Goal: Information Seeking & Learning: Learn about a topic

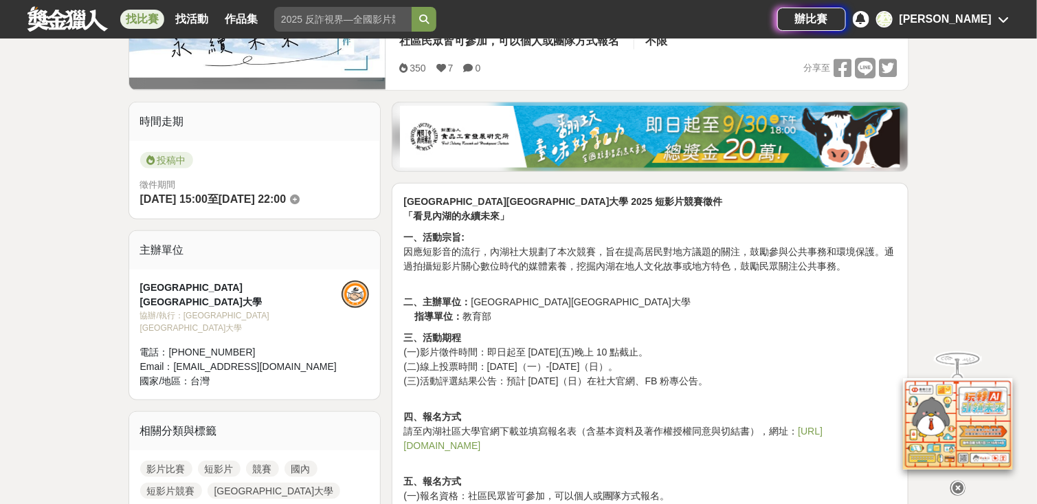
scroll to position [412, 0]
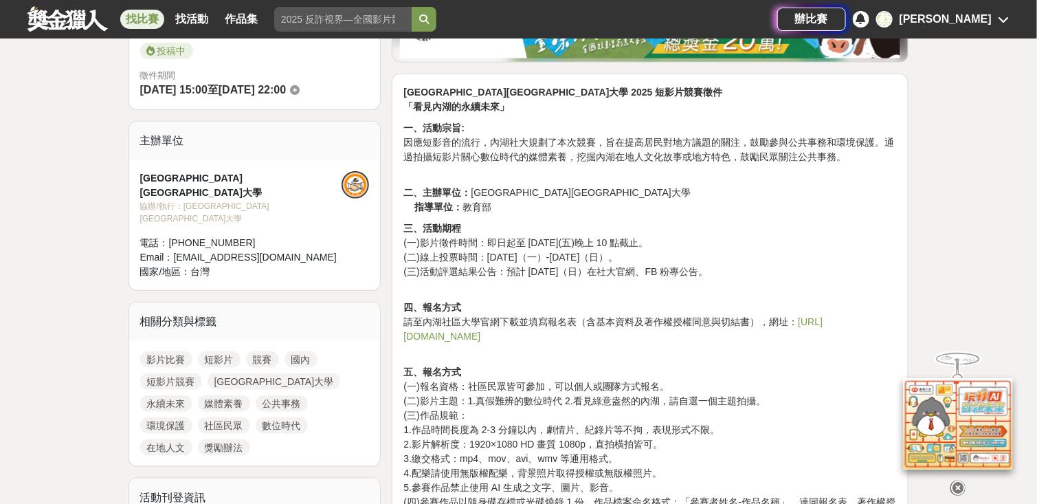
click at [597, 221] on p "三、活動期程 (一)影片徵件時間：即日起至 114 年 10 月 31 日(五)晚上 10 點截止。 (二)線上投票時間：114 年 11 月 10 日（一）…" at bounding box center [649, 257] width 493 height 72
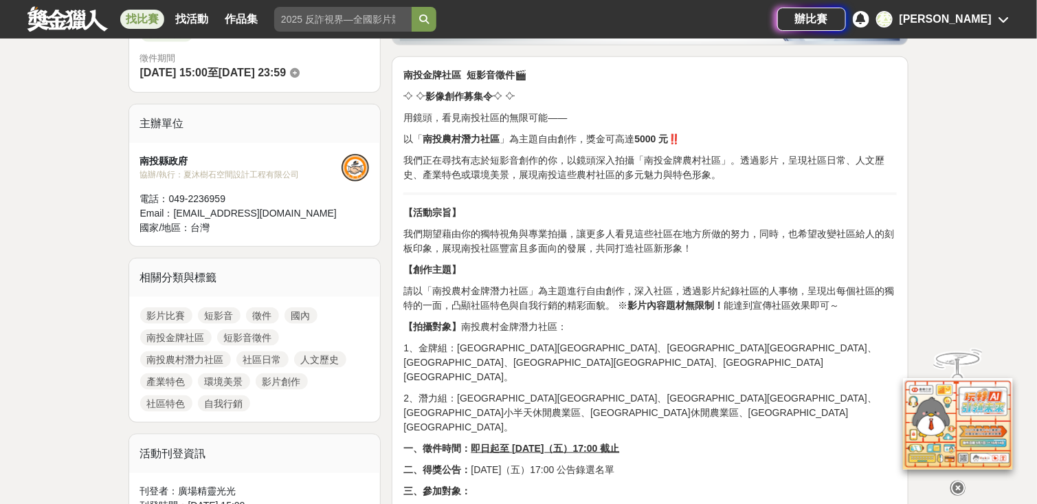
scroll to position [481, 0]
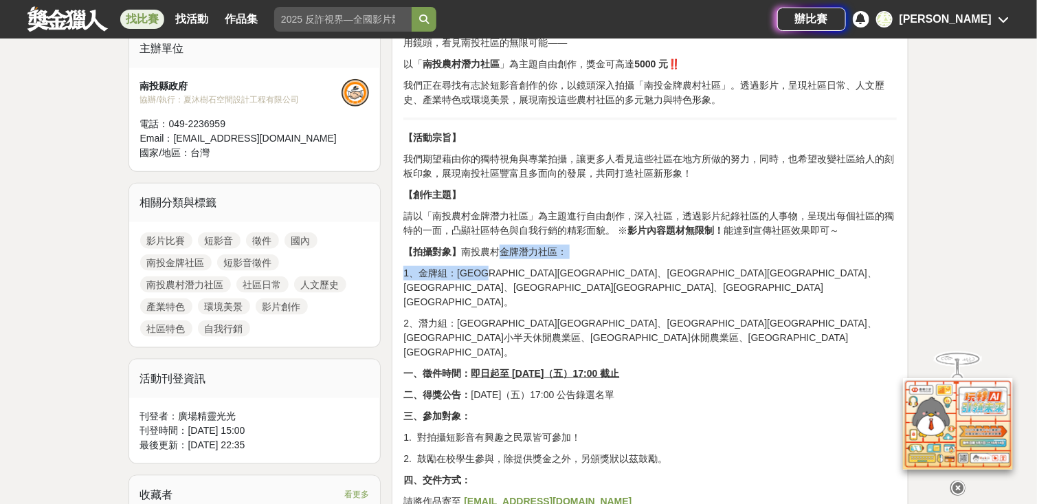
click at [492, 257] on p "【拍攝對象】 南投農村金牌潛力社區：" at bounding box center [649, 252] width 493 height 14
click at [525, 249] on p "【拍攝對象】 南投農村金牌潛力社區：" at bounding box center [649, 252] width 493 height 14
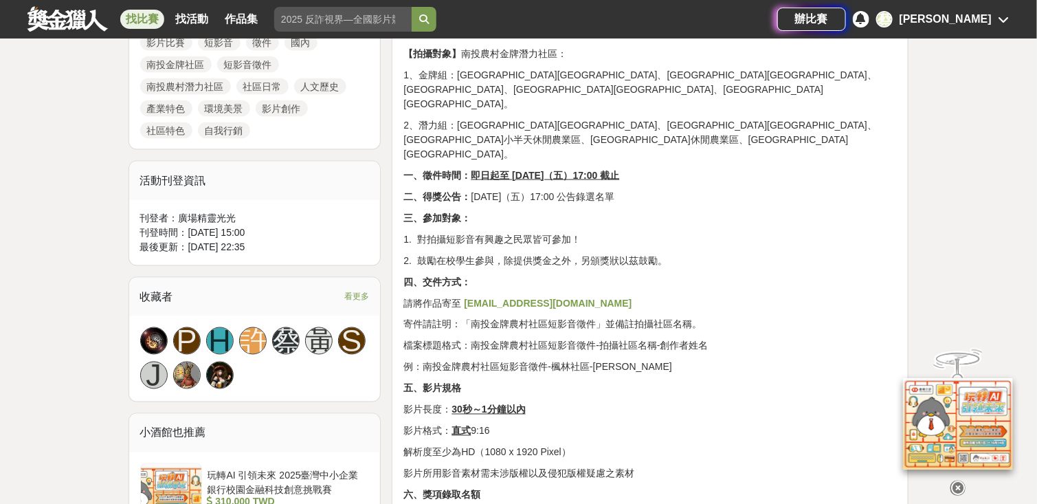
scroll to position [687, 0]
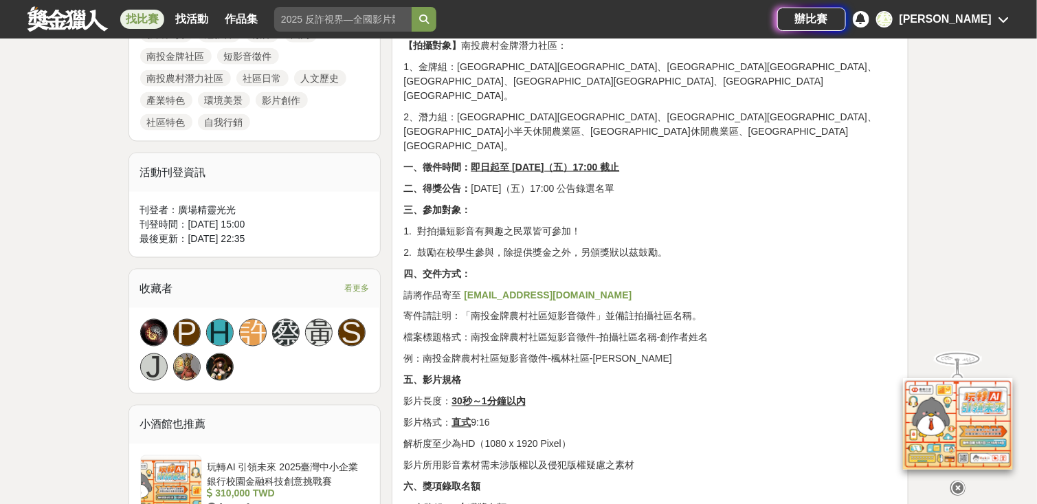
click at [531, 352] on p "例：南投金牌農村社區短影音徵件-楓林社區-[PERSON_NAME]" at bounding box center [649, 359] width 493 height 14
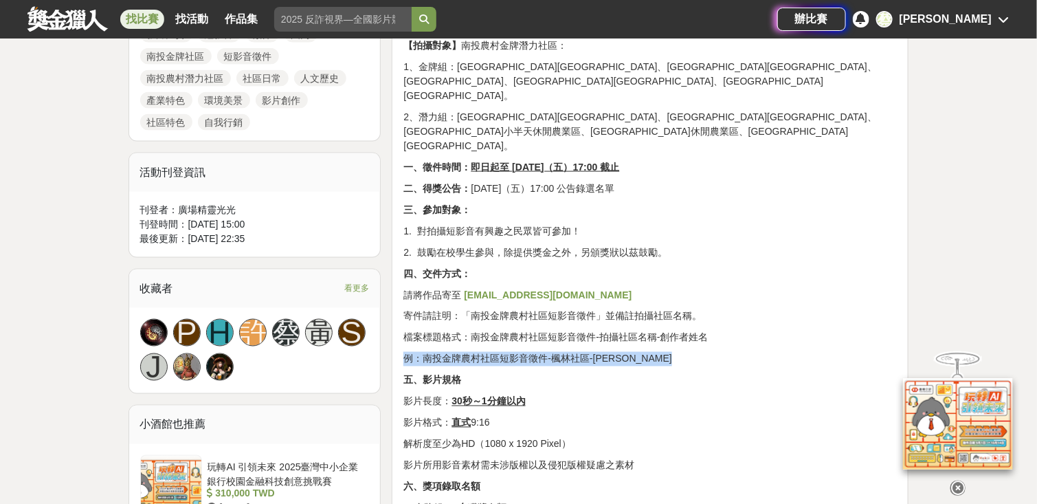
click at [531, 352] on p "例：南投金牌農村社區短影音徵件-楓林社區-[PERSON_NAME]" at bounding box center [649, 359] width 493 height 14
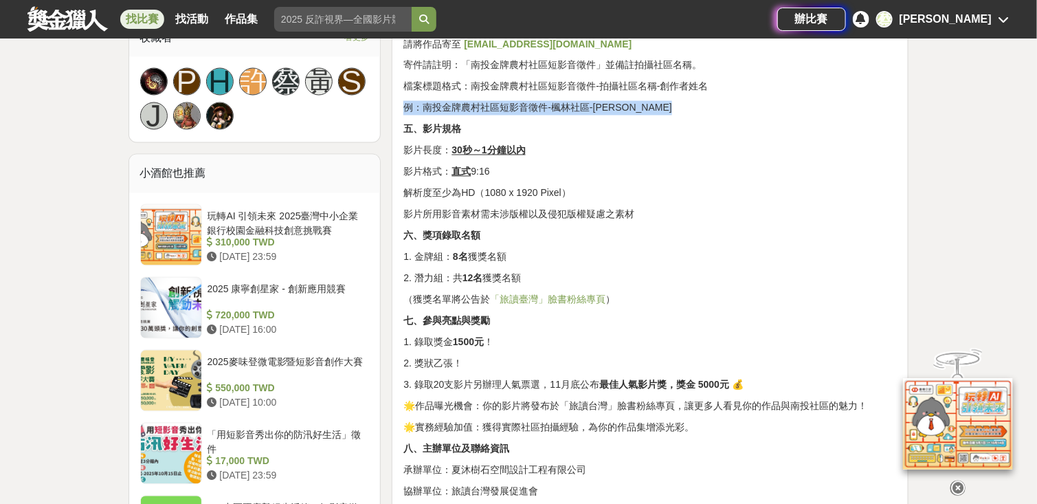
scroll to position [962, 0]
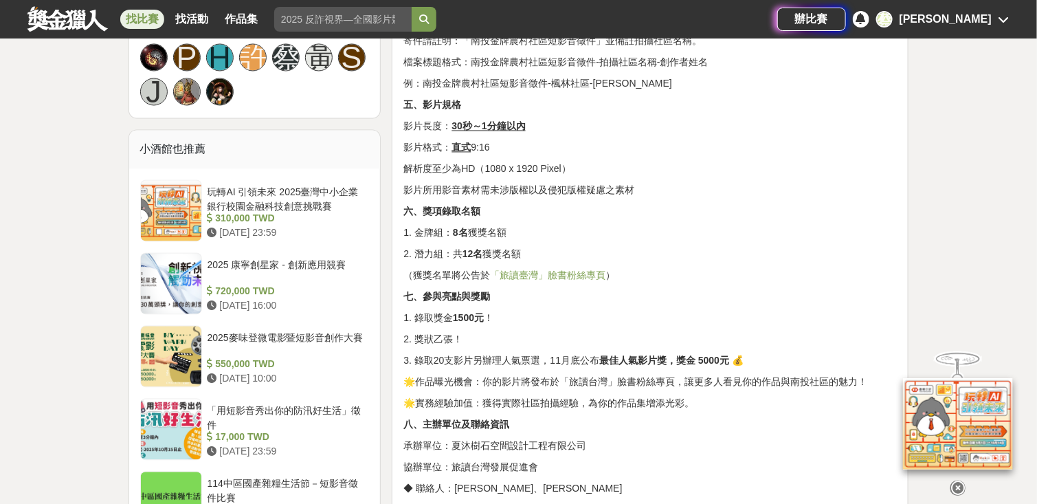
click at [475, 313] on strong "1500元" at bounding box center [468, 318] width 31 height 11
click at [539, 311] on p "1. 錄取獎金 1500元 ！" at bounding box center [649, 318] width 493 height 14
click at [572, 354] on p "3. 錄取20支影片另辦理人氣票選，11月底公布 最佳人氣影片獎，獎金 5000元 💰" at bounding box center [649, 361] width 493 height 14
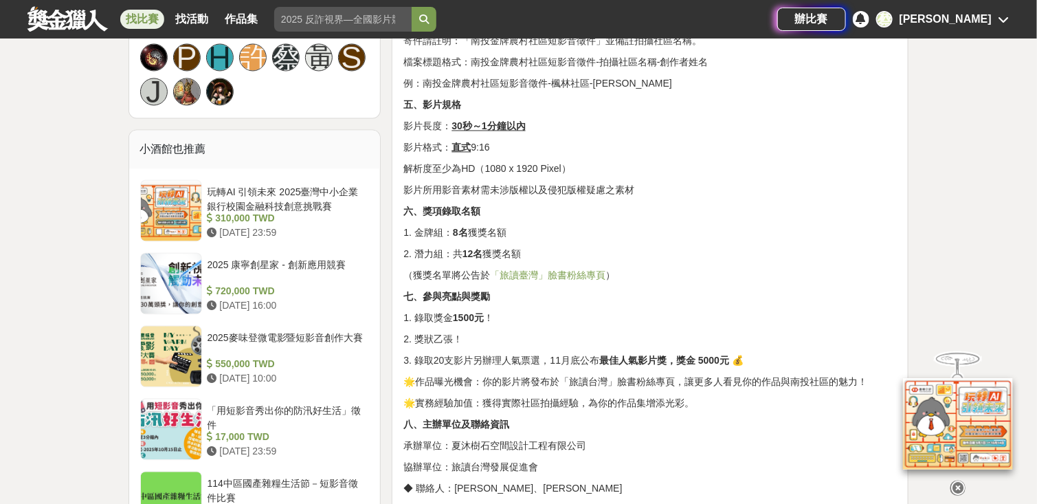
click at [572, 354] on p "3. 錄取20支影片另辦理人氣票選，11月底公布 最佳人氣影片獎，獎金 5000元 💰" at bounding box center [649, 361] width 493 height 14
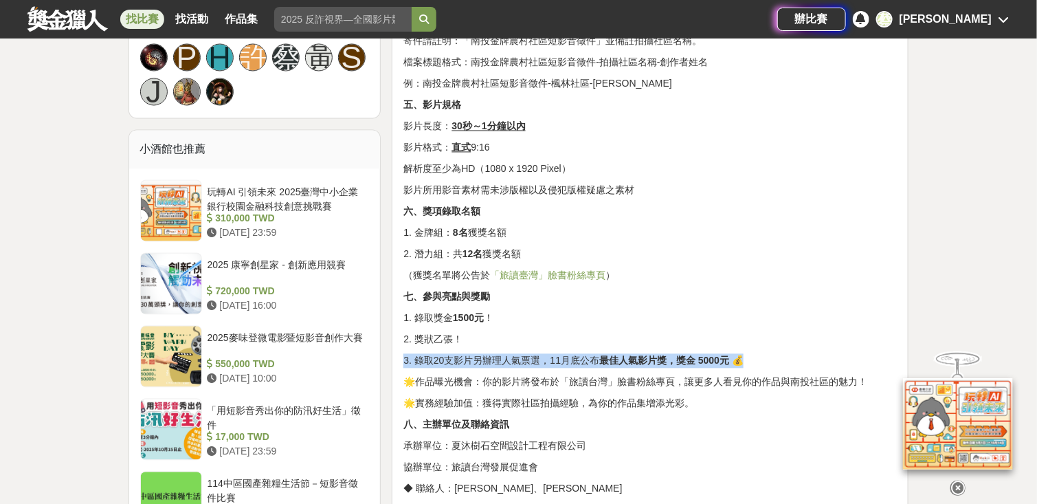
click at [572, 354] on p "3. 錄取20支影片另辦理人氣票選，11月底公布 最佳人氣影片獎，獎金 5000元 💰" at bounding box center [649, 361] width 493 height 14
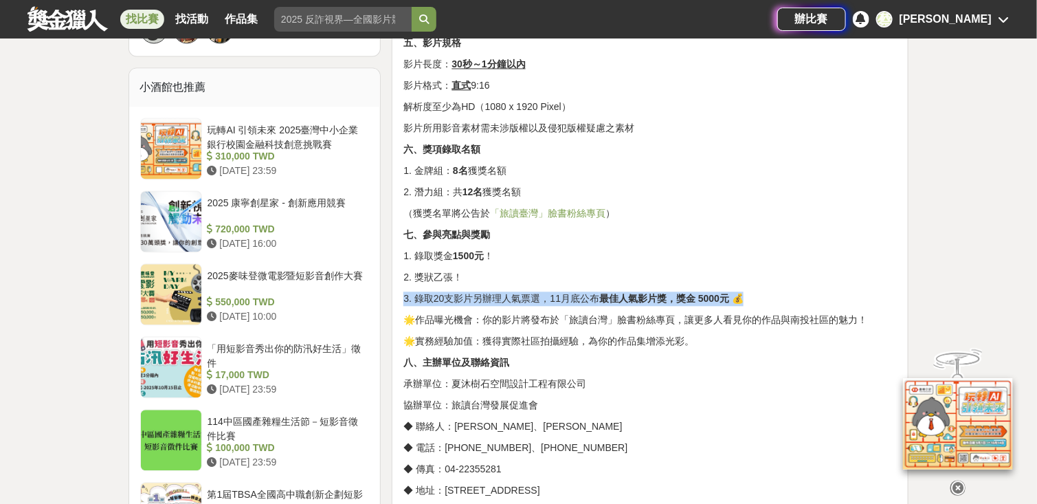
scroll to position [1100, 0]
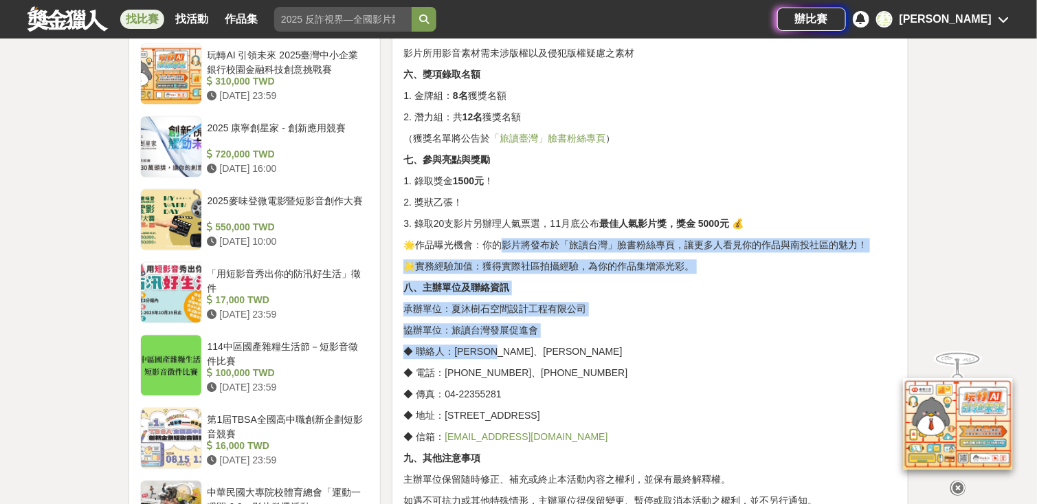
drag, startPoint x: 535, startPoint y: 306, endPoint x: 499, endPoint y: 189, distance: 122.4
click at [523, 302] on p "承辦單位：夏沐樹石空間設計工程有限公司" at bounding box center [649, 309] width 493 height 14
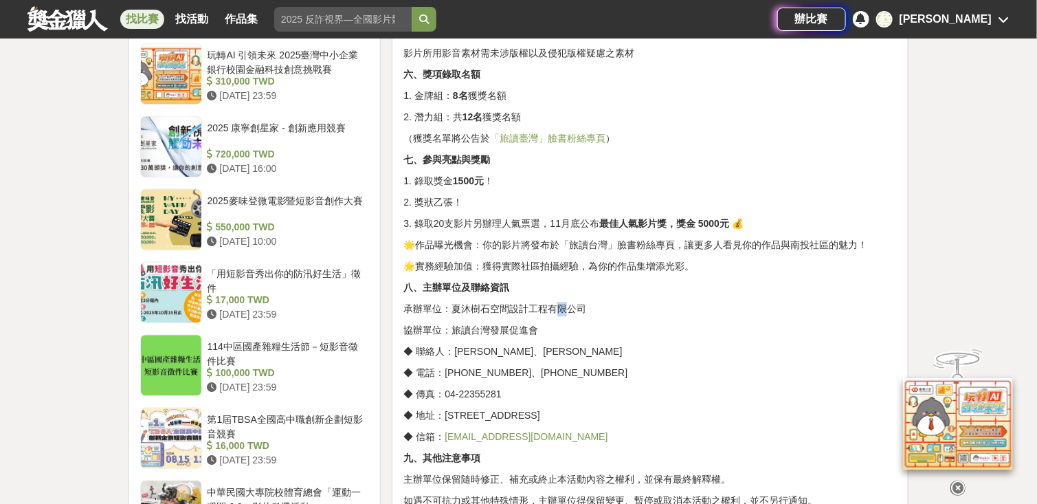
click at [503, 302] on p "承辦單位：夏沐樹石空間設計工程有限公司" at bounding box center [649, 309] width 493 height 14
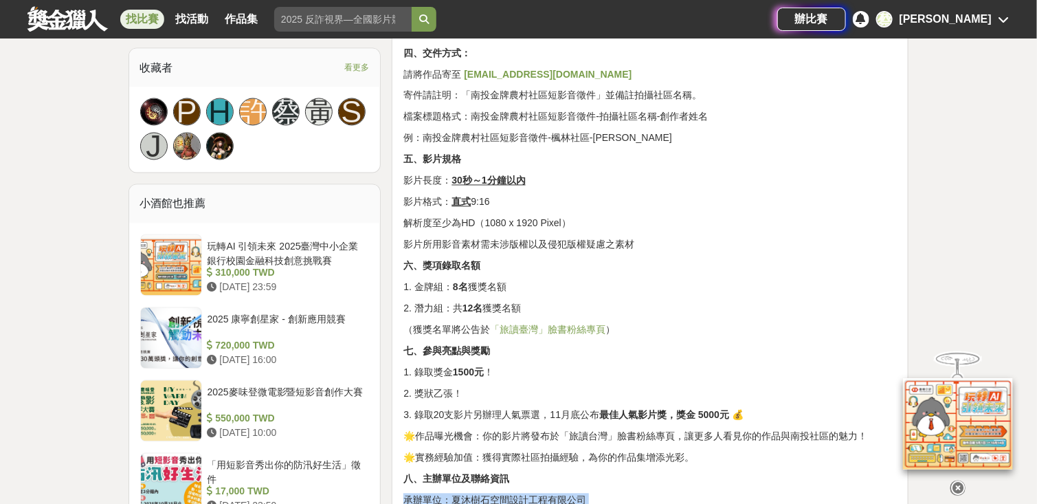
scroll to position [825, 0]
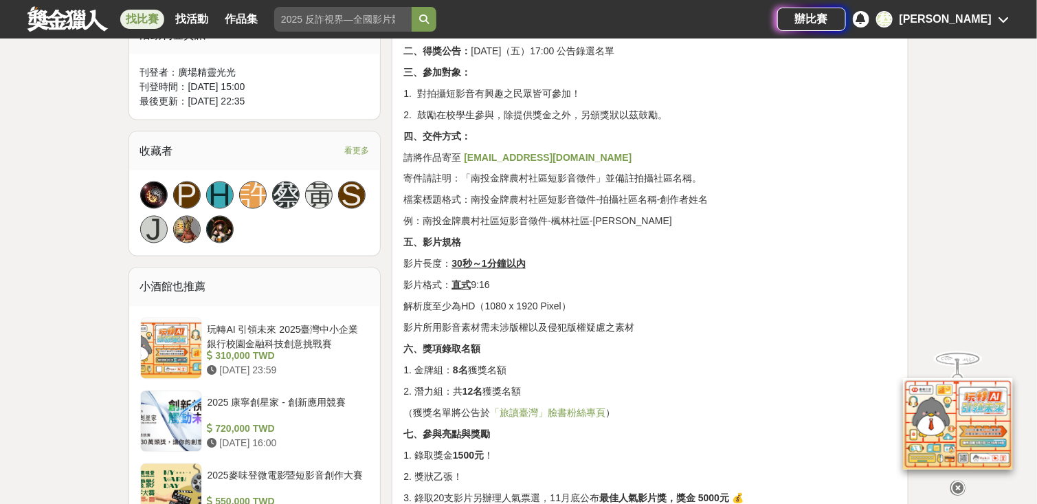
drag, startPoint x: 510, startPoint y: 241, endPoint x: 471, endPoint y: 237, distance: 39.4
click at [499, 278] on p "影片格式： 直式 9:16" at bounding box center [649, 285] width 493 height 14
drag, startPoint x: 471, startPoint y: 237, endPoint x: 420, endPoint y: 238, distance: 50.9
click at [428, 278] on p "影片格式： 直式 9:16" at bounding box center [649, 285] width 493 height 14
click at [419, 278] on p "影片格式： 直式 9:16" at bounding box center [649, 285] width 493 height 14
